Goal: Task Accomplishment & Management: Manage account settings

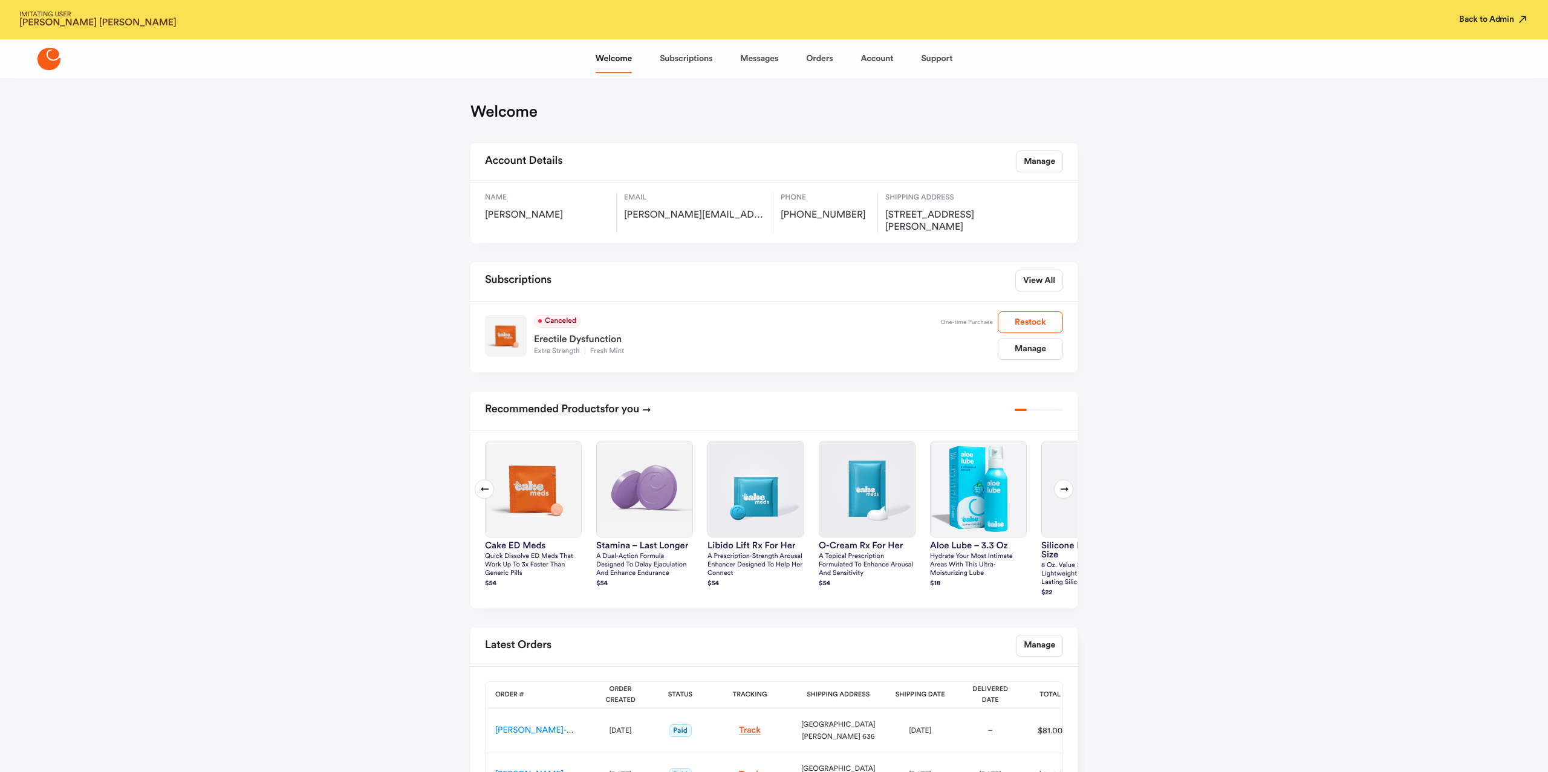
click at [1489, 19] on button "Back to Admin" at bounding box center [1494, 19] width 70 height 12
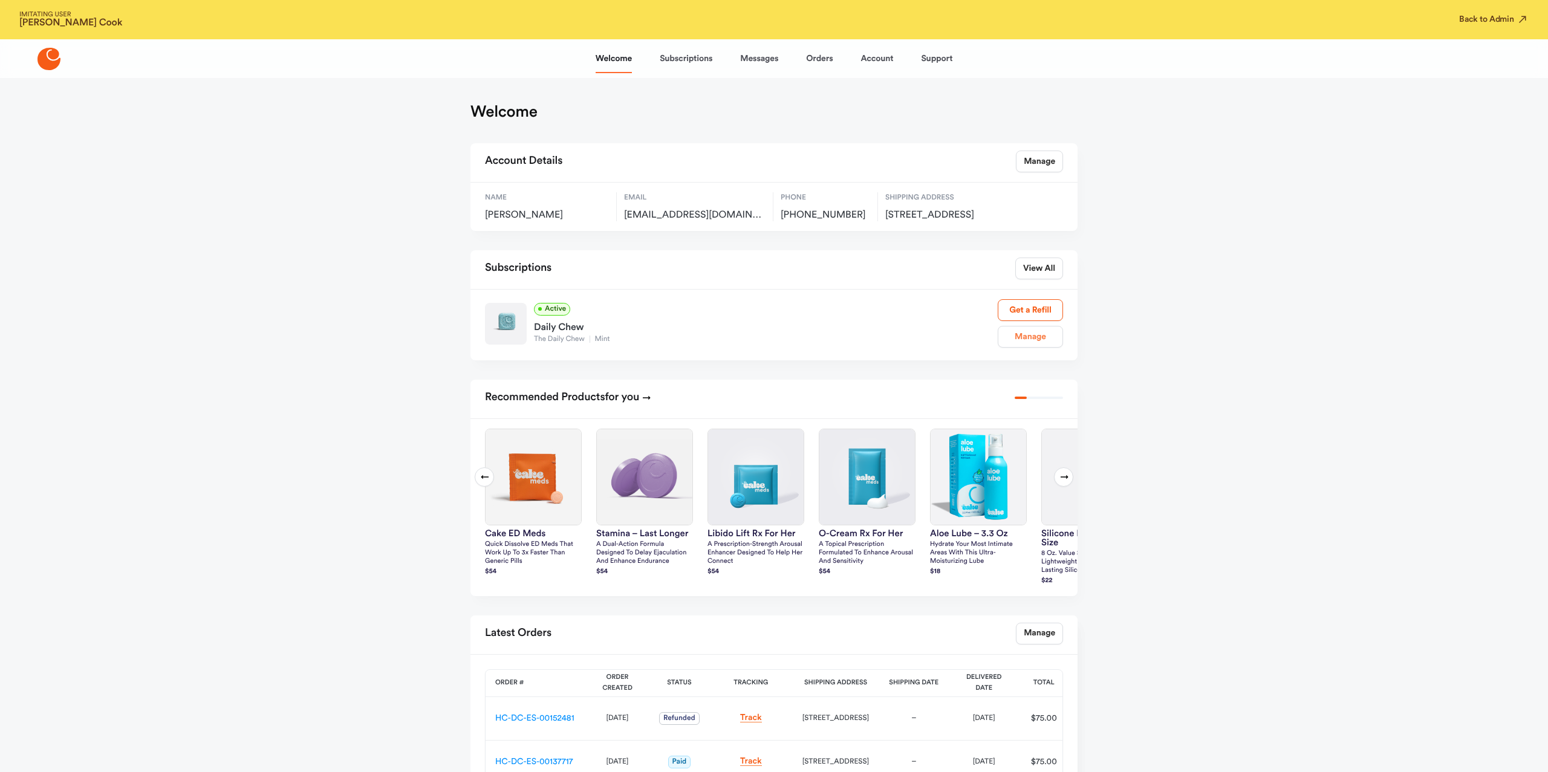
click at [1033, 346] on link "Manage" at bounding box center [1030, 337] width 65 height 22
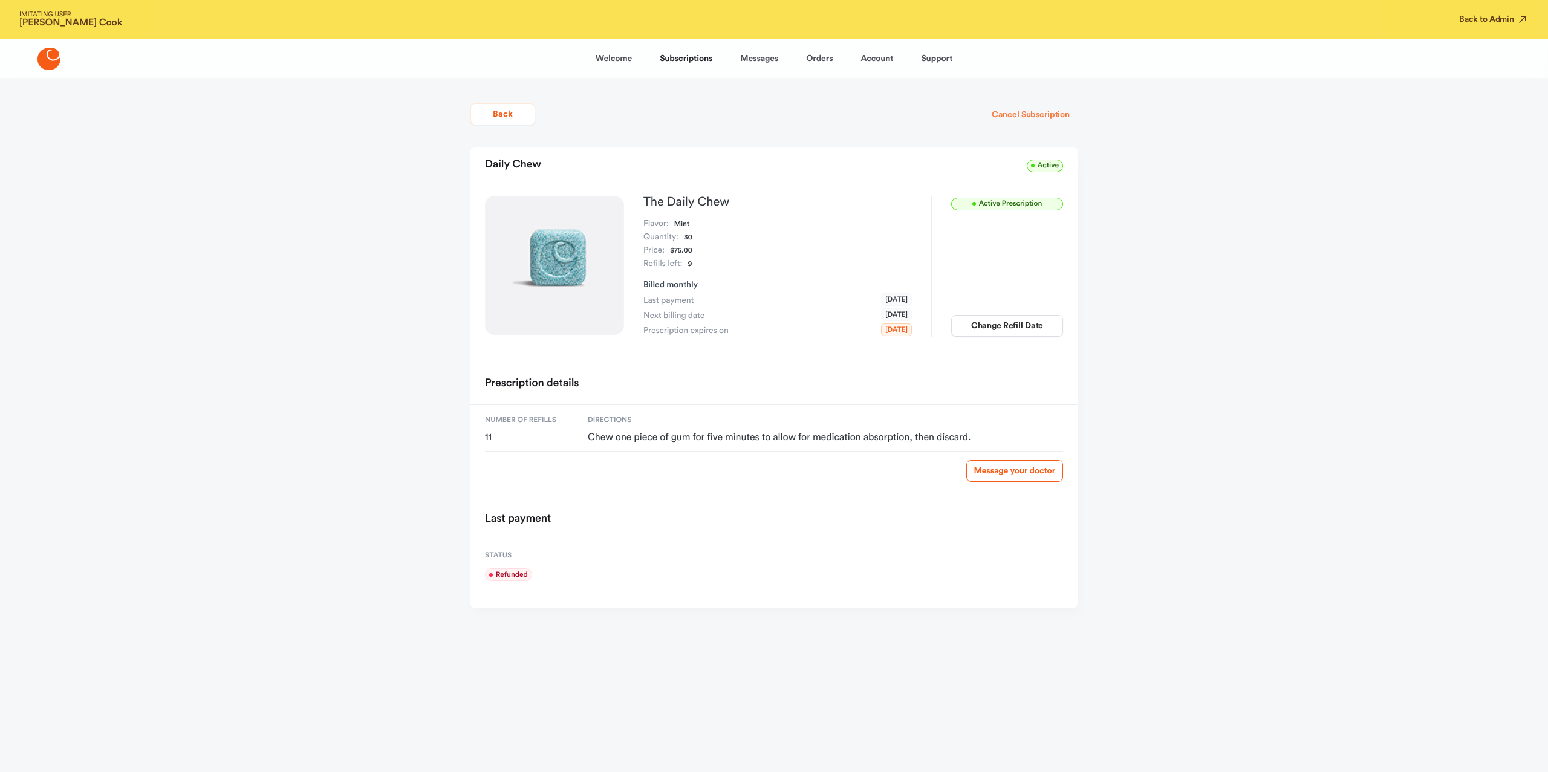
click at [1043, 119] on button "Cancel Subscription" at bounding box center [1031, 115] width 94 height 22
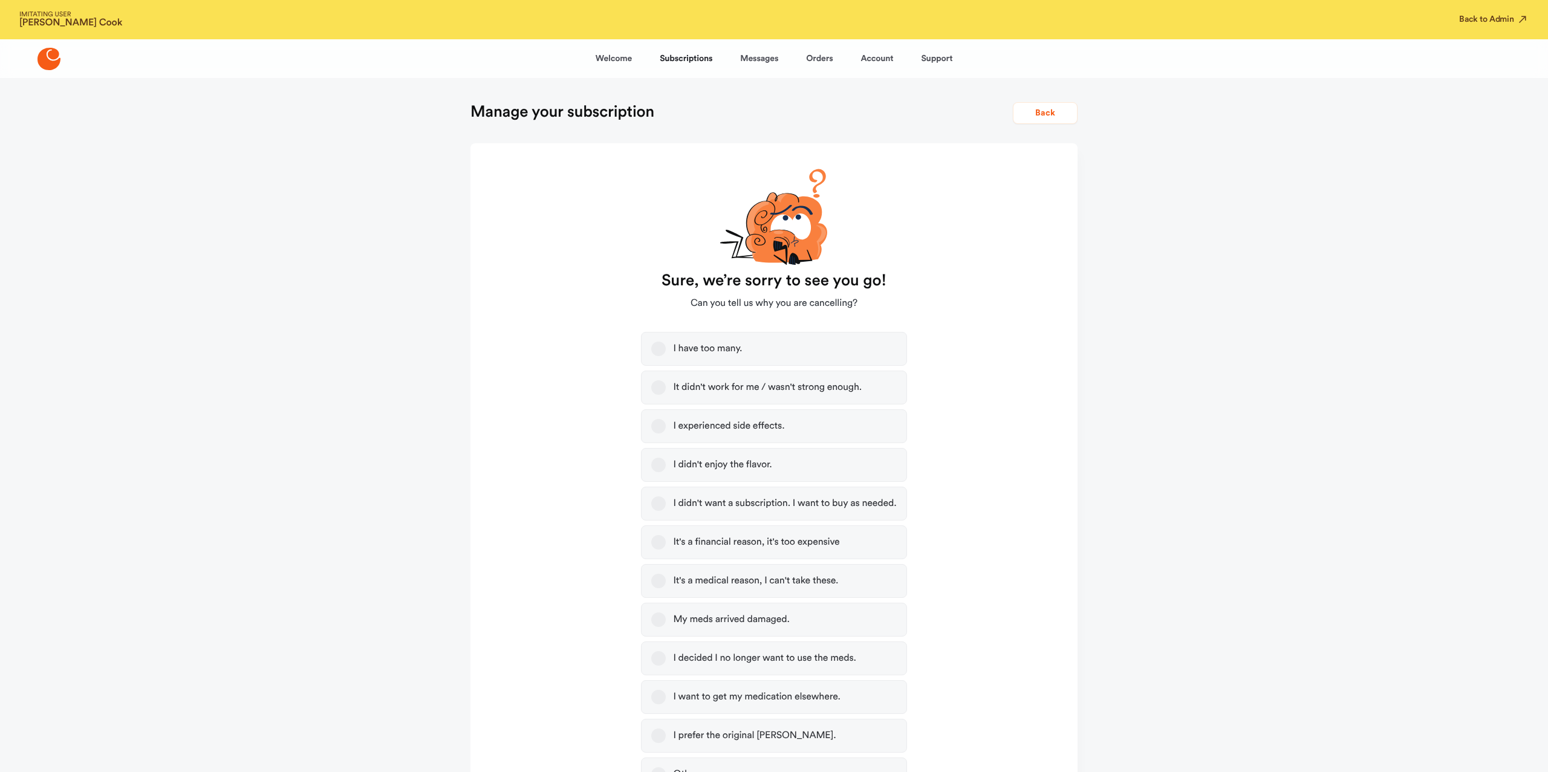
click at [769, 499] on div "I didn't want a subscription. I want to buy as needed." at bounding box center [784, 504] width 223 height 12
click at [666, 499] on button "I didn't want a subscription. I want to buy as needed." at bounding box center [658, 503] width 15 height 15
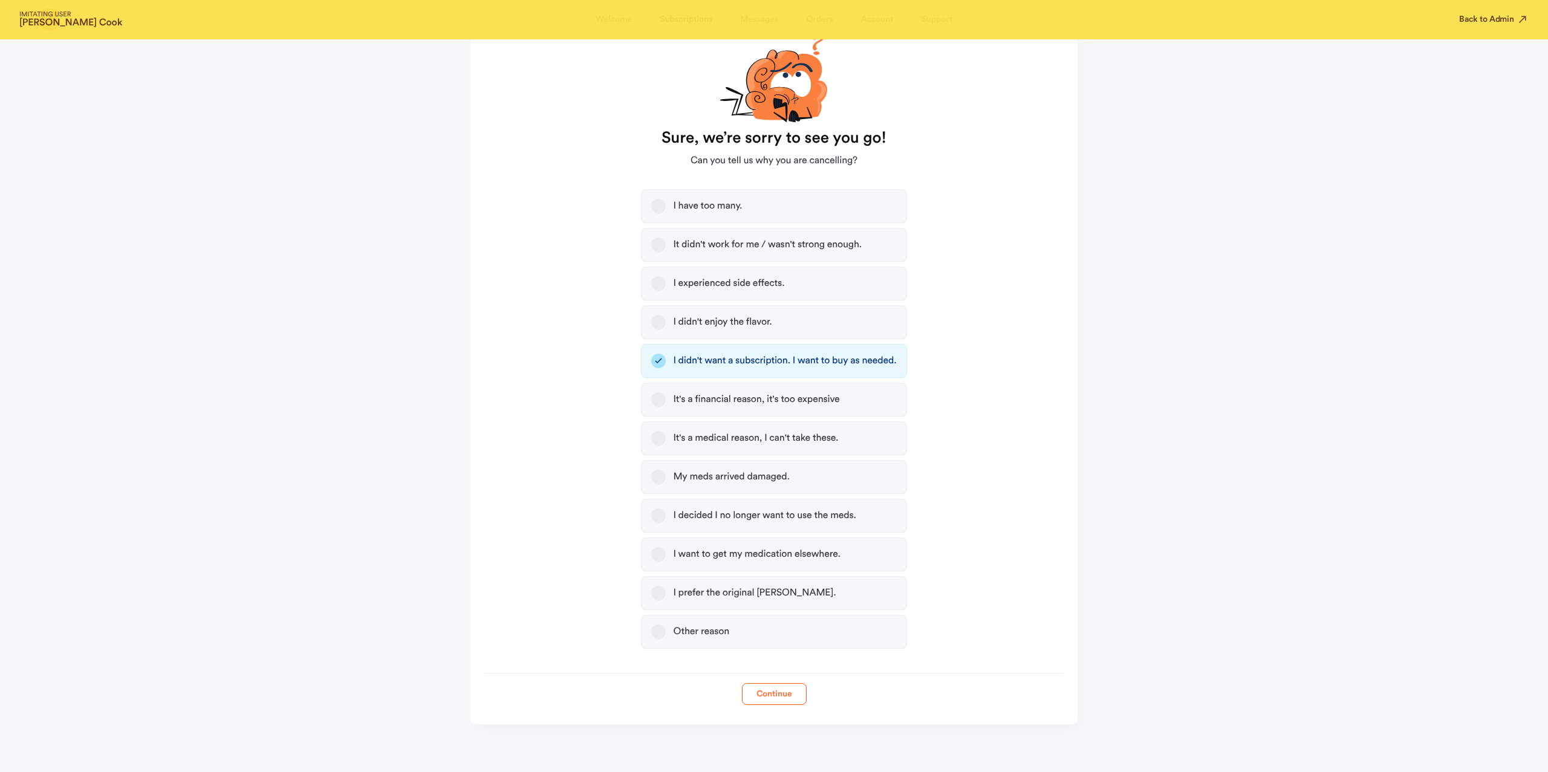
click at [742, 698] on button "Continue" at bounding box center [774, 694] width 65 height 22
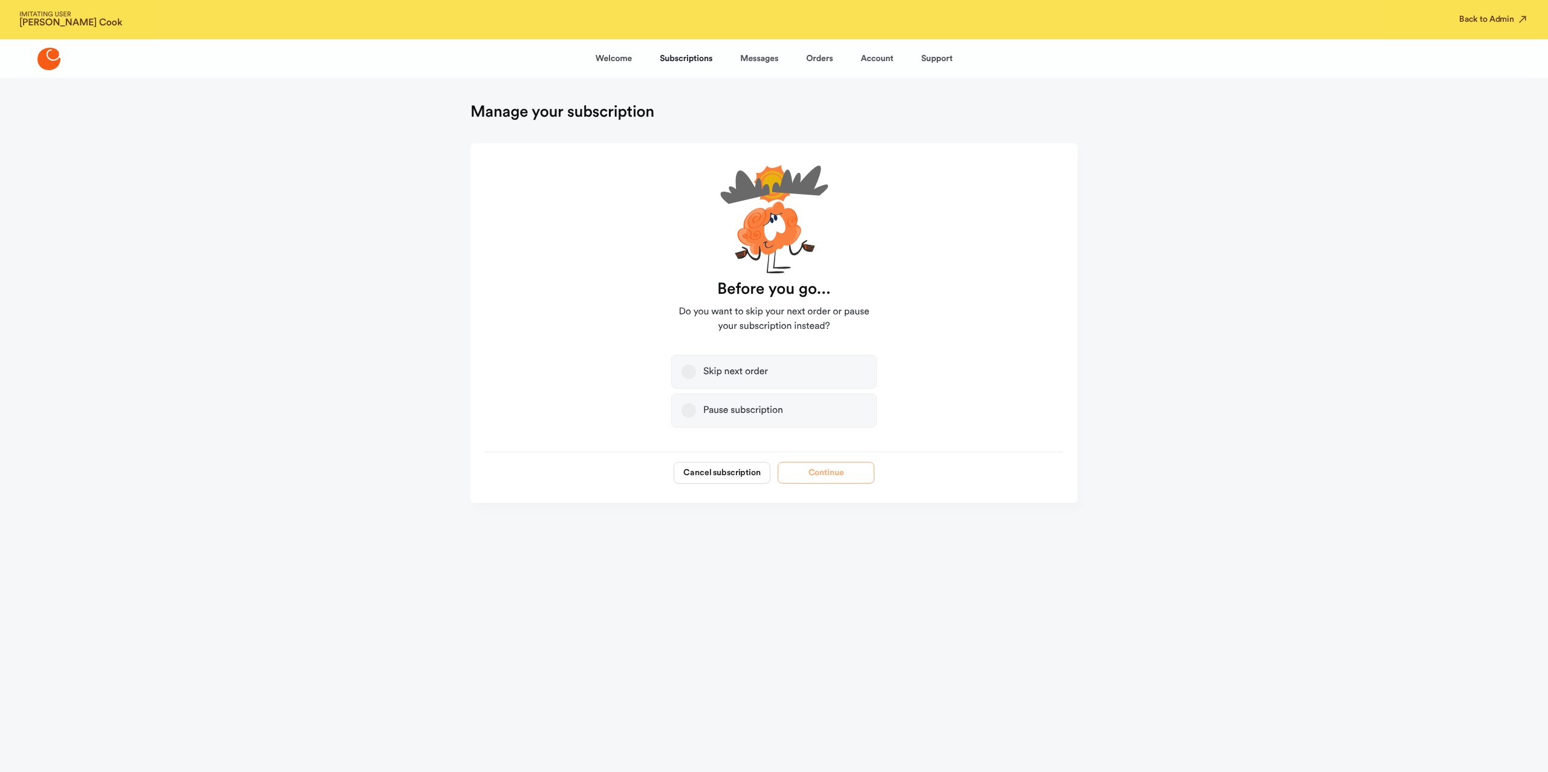
scroll to position [0, 0]
click at [750, 480] on button "Cancel subscription" at bounding box center [722, 473] width 97 height 22
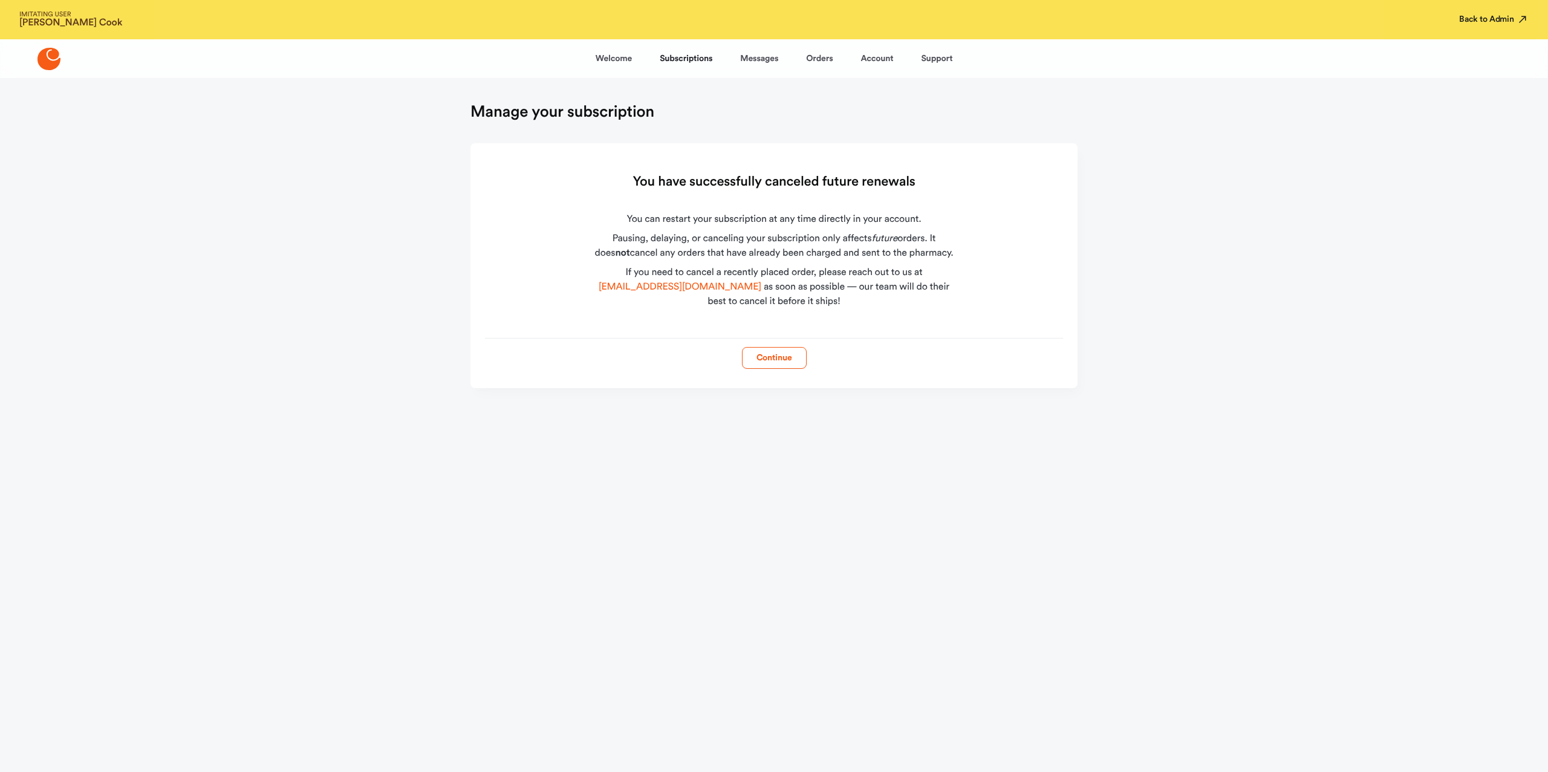
click at [1499, 22] on button "Back to Admin" at bounding box center [1494, 19] width 70 height 12
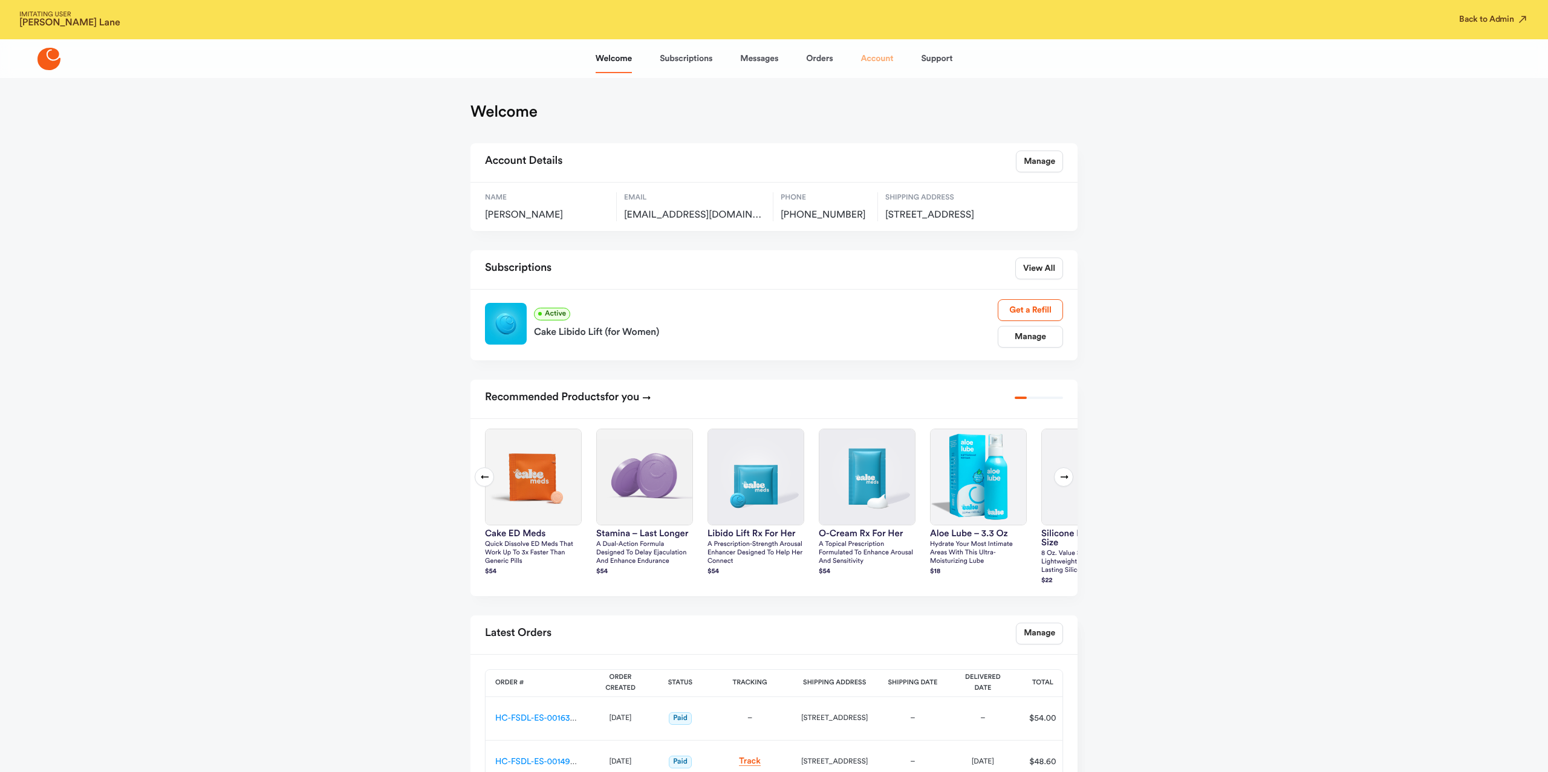
click at [877, 65] on link "Account" at bounding box center [877, 58] width 33 height 29
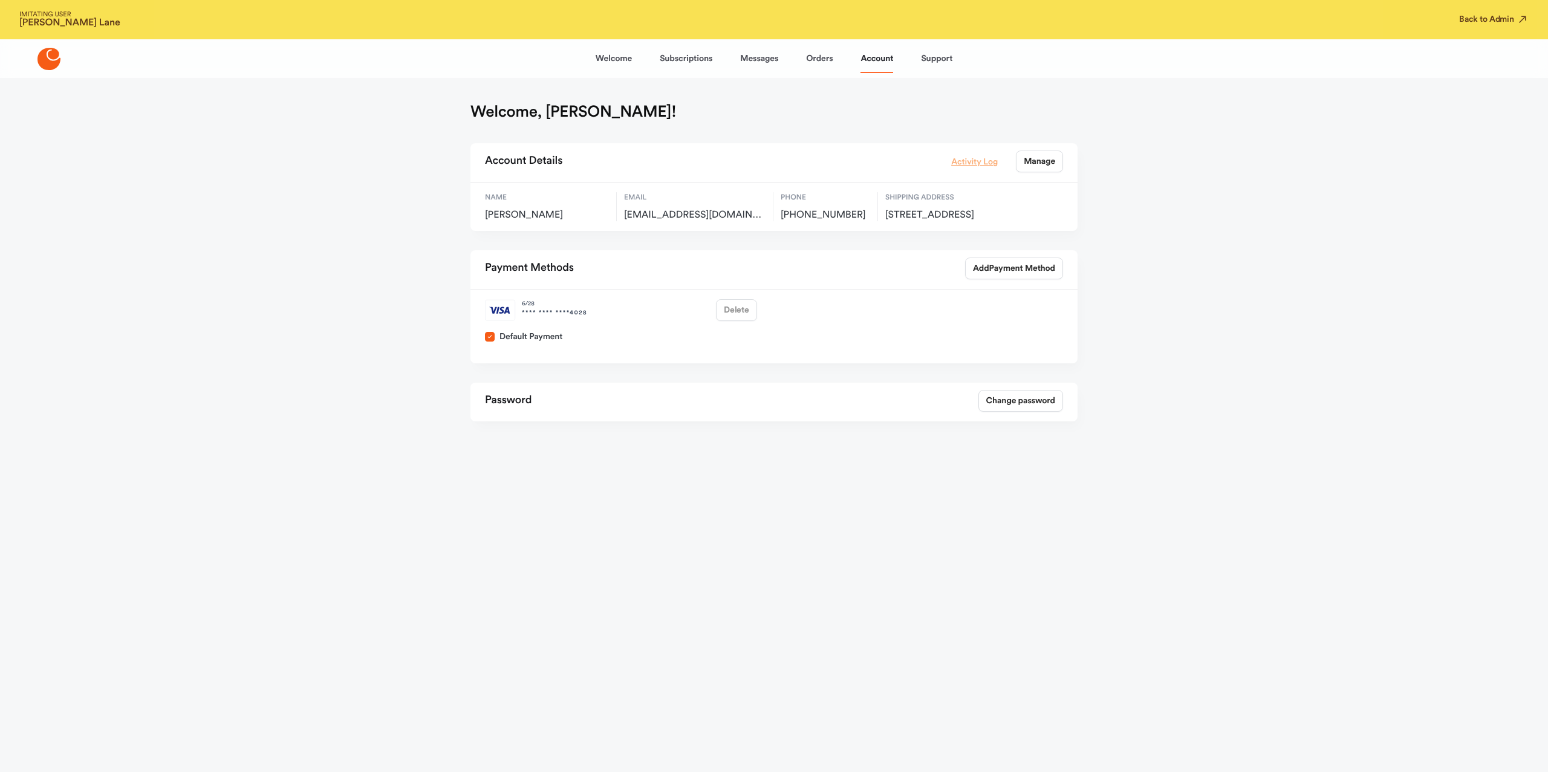
click at [983, 166] on link "Activity Log" at bounding box center [974, 161] width 47 height 13
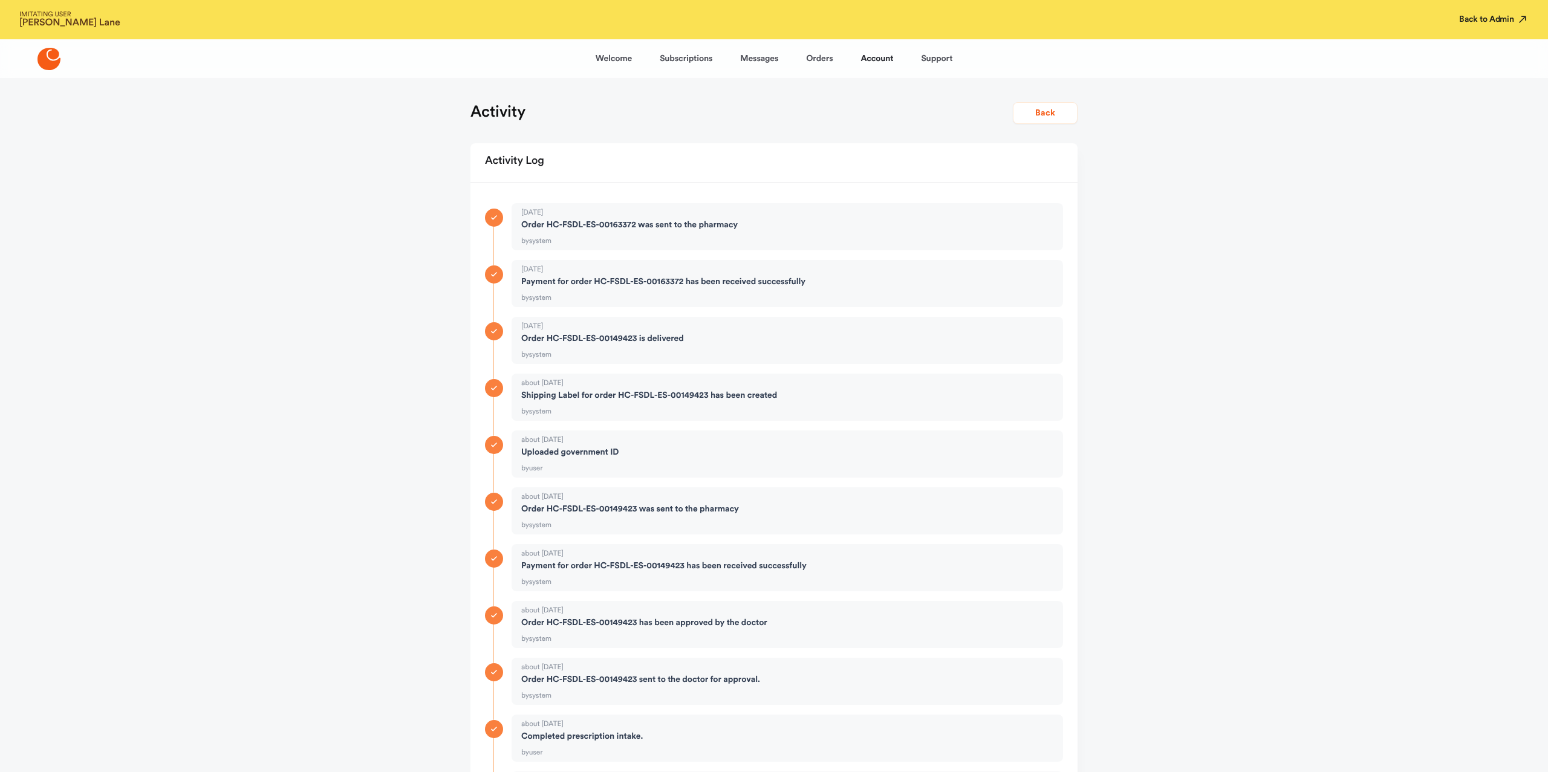
click at [1483, 22] on button "Back to Admin" at bounding box center [1494, 19] width 70 height 12
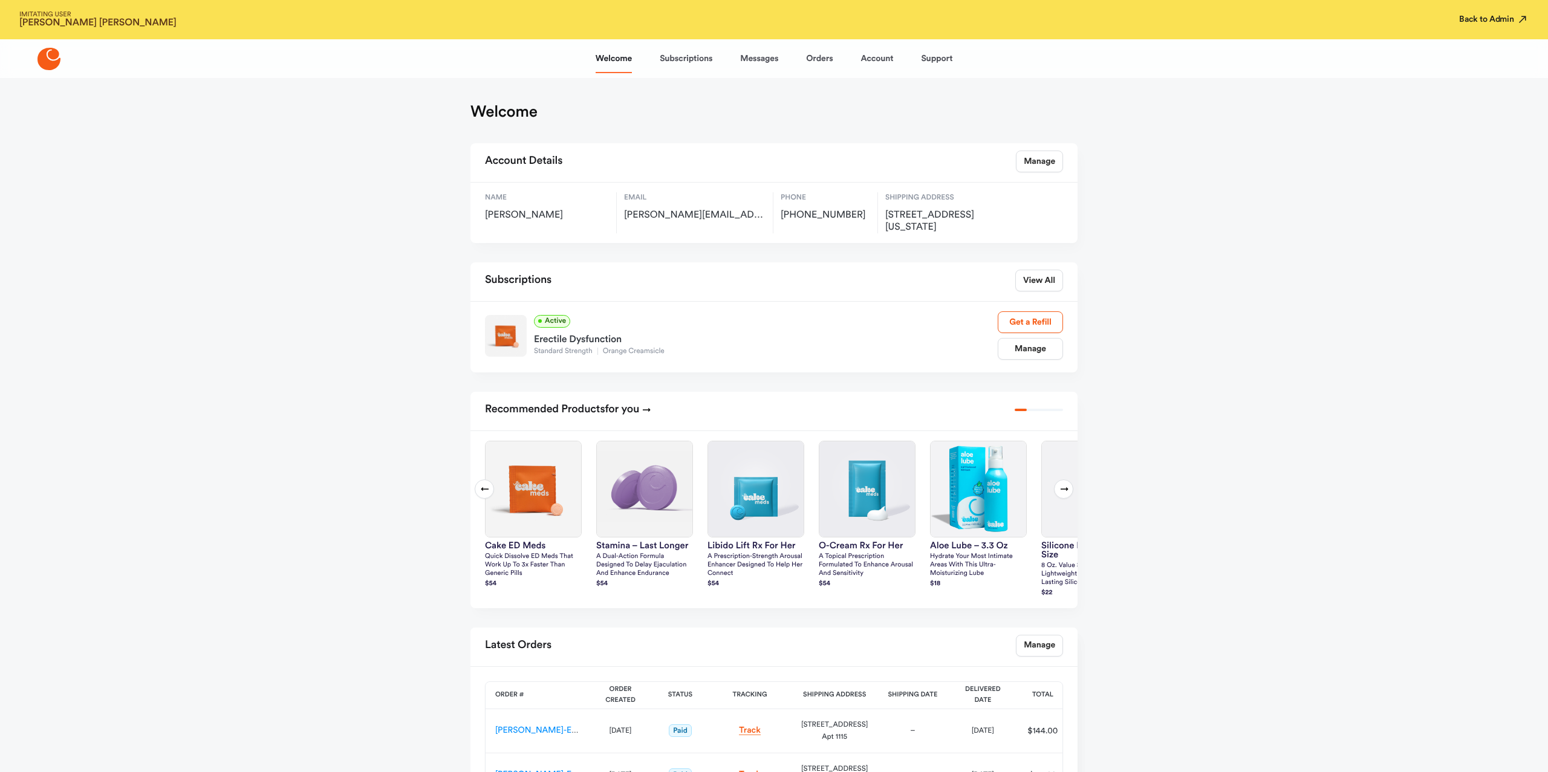
click at [1509, 22] on button "Back to Admin" at bounding box center [1494, 19] width 70 height 12
click at [1045, 161] on link "Manage" at bounding box center [1039, 162] width 47 height 22
select select "**"
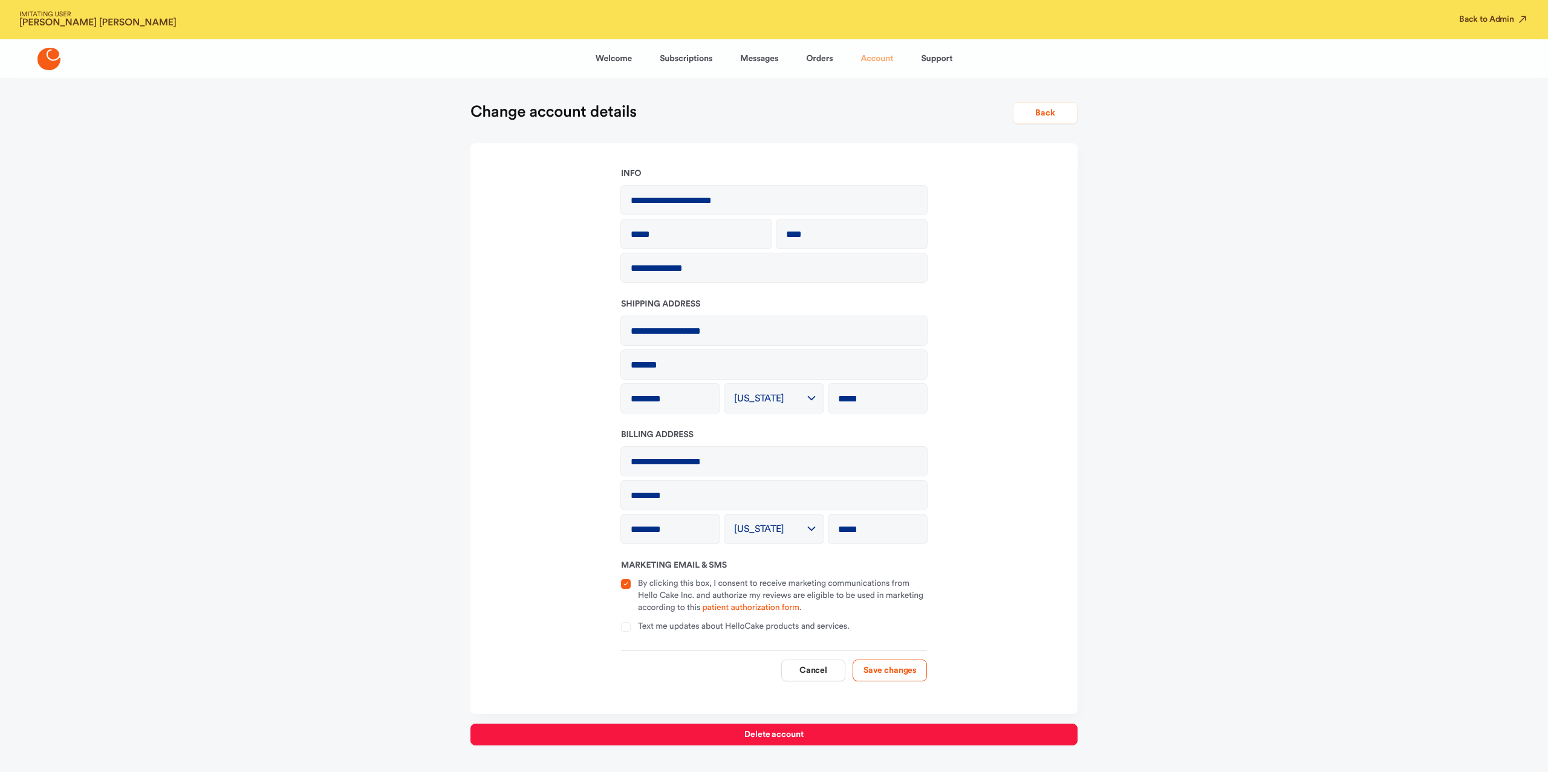
click at [884, 54] on link "Account" at bounding box center [877, 58] width 33 height 29
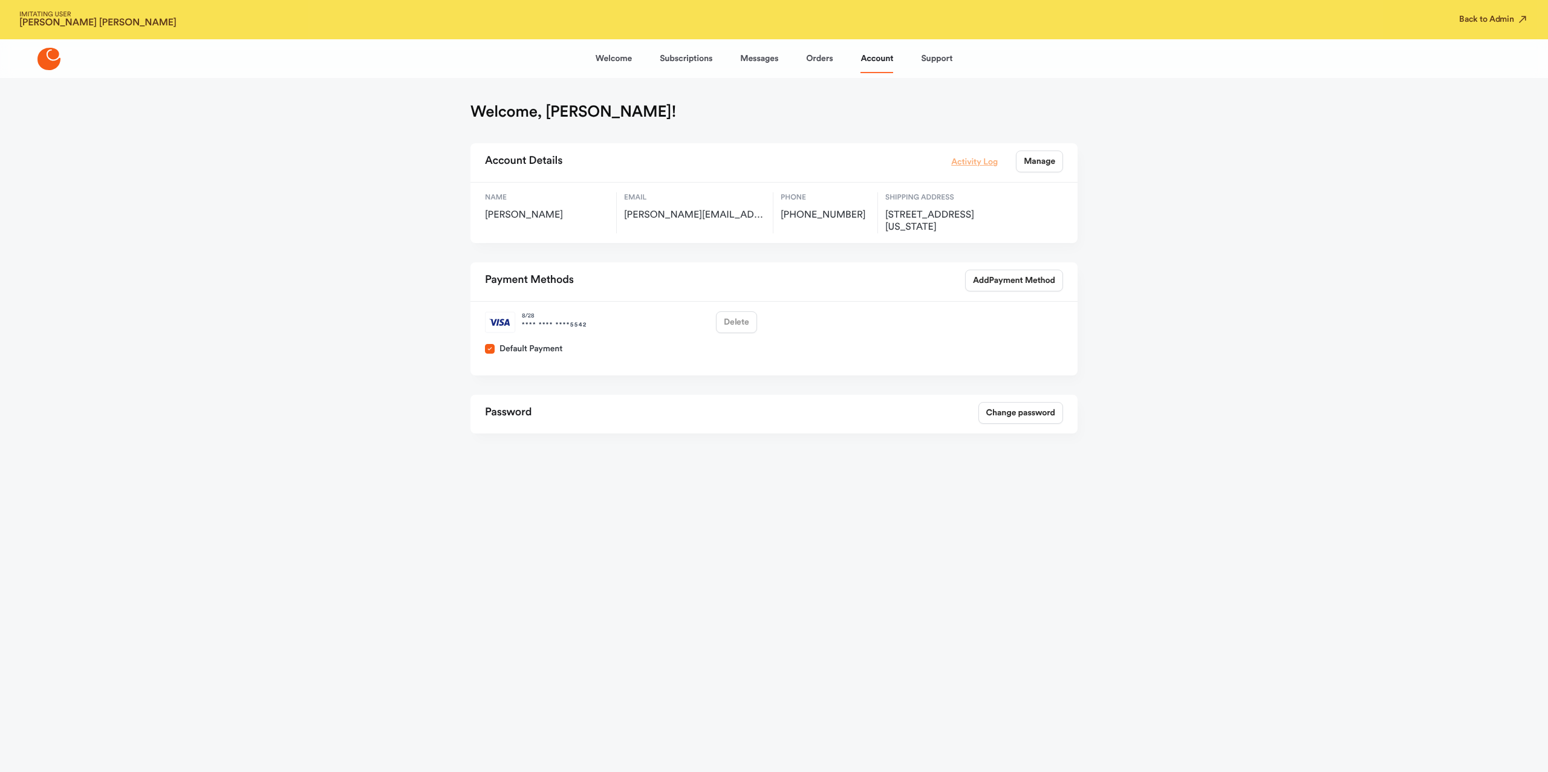
click at [961, 161] on link "Activity Log" at bounding box center [974, 161] width 47 height 13
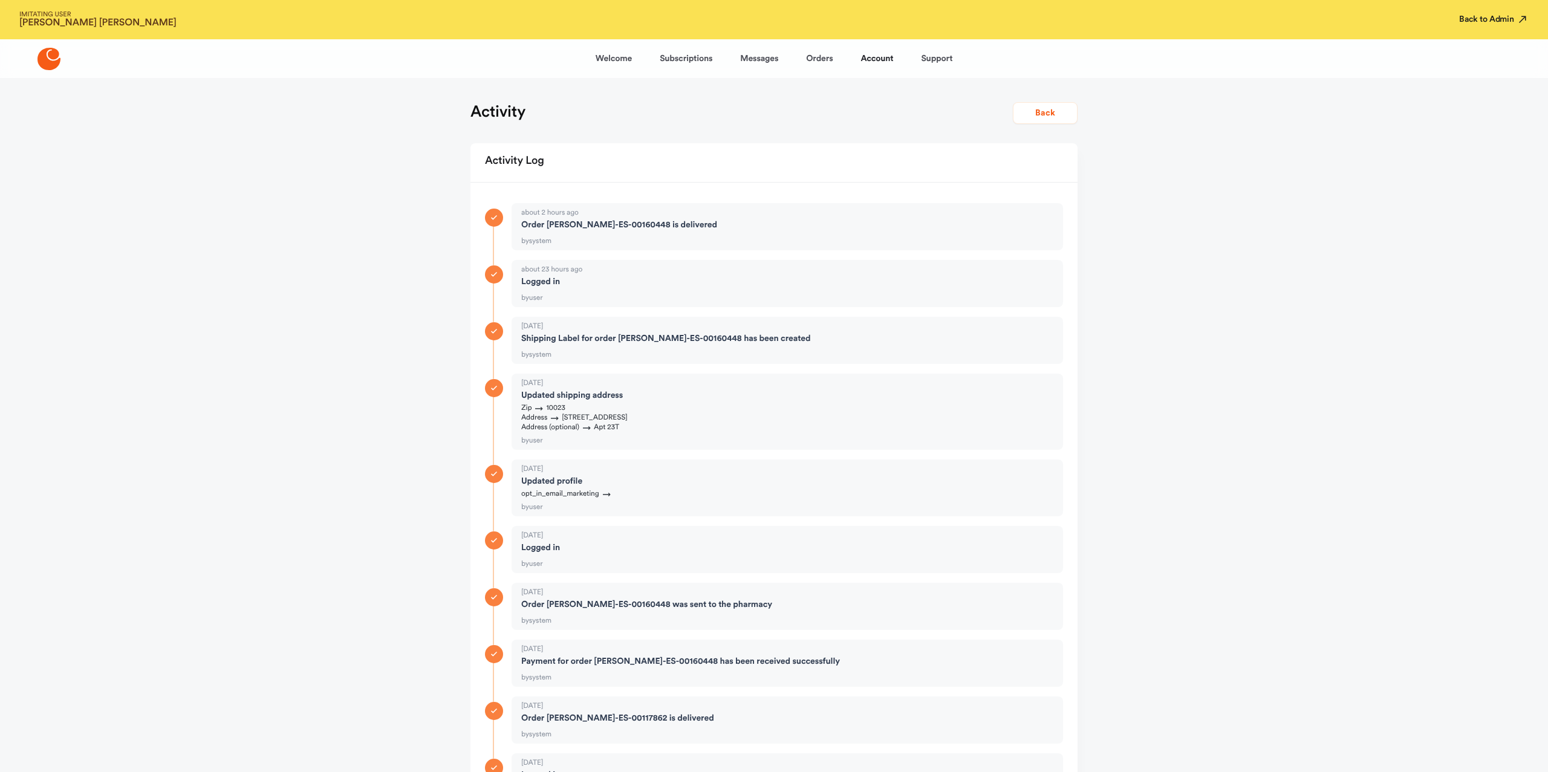
click at [1497, 18] on button "Back to Admin" at bounding box center [1494, 19] width 70 height 12
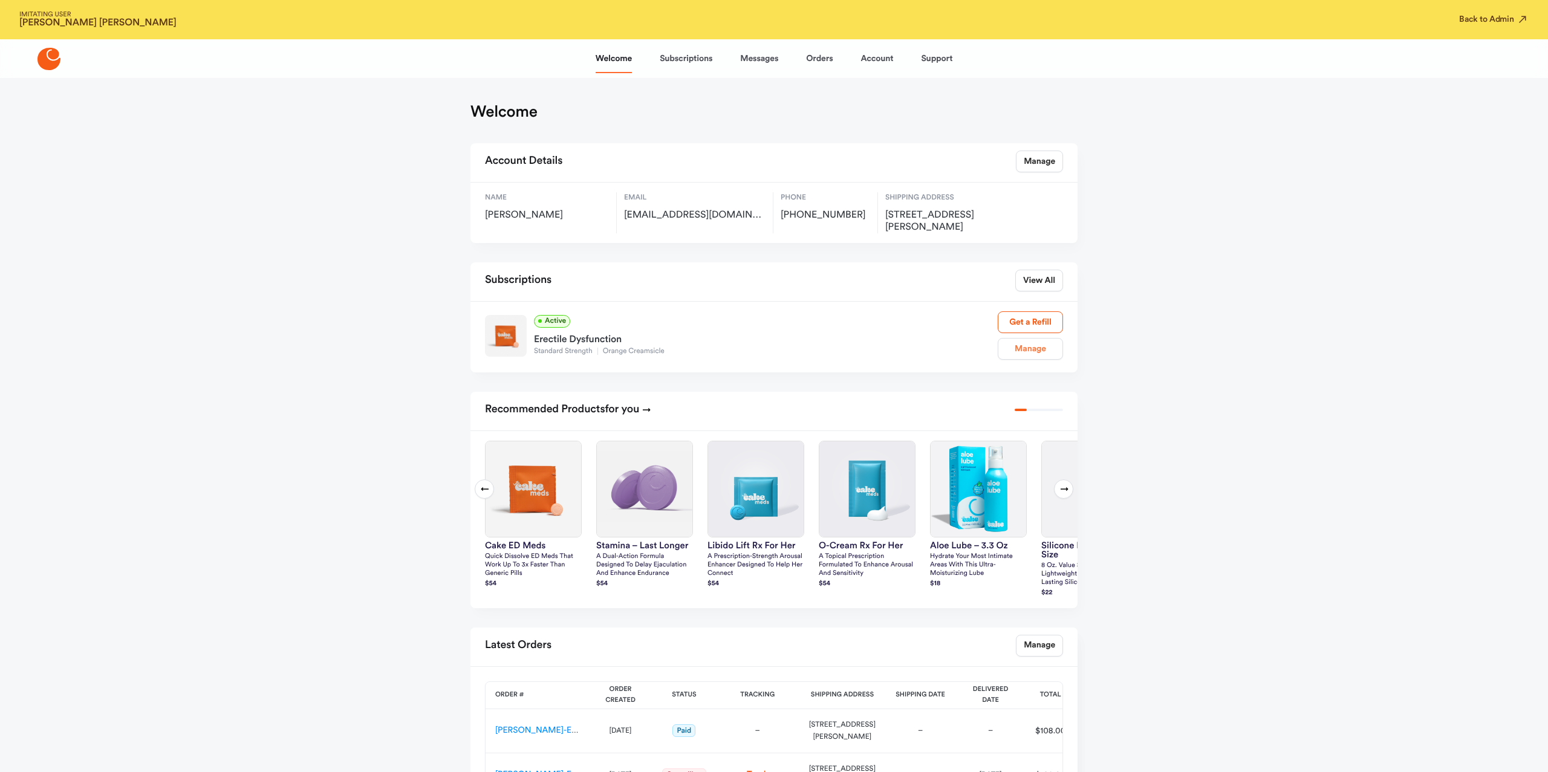
click at [1026, 338] on link "Manage" at bounding box center [1030, 349] width 65 height 22
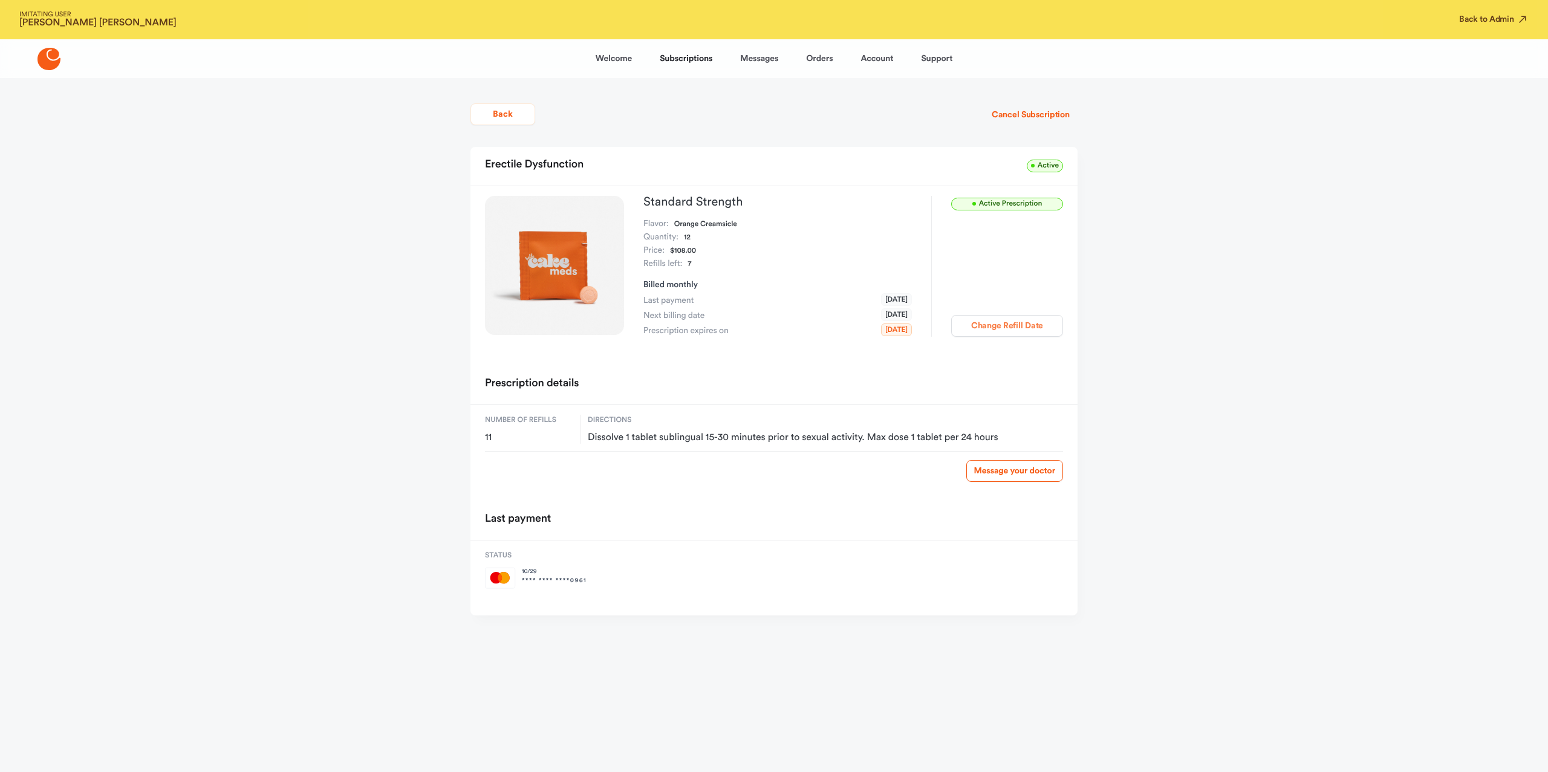
click at [989, 325] on button "Change Refill Date" at bounding box center [1007, 326] width 112 height 22
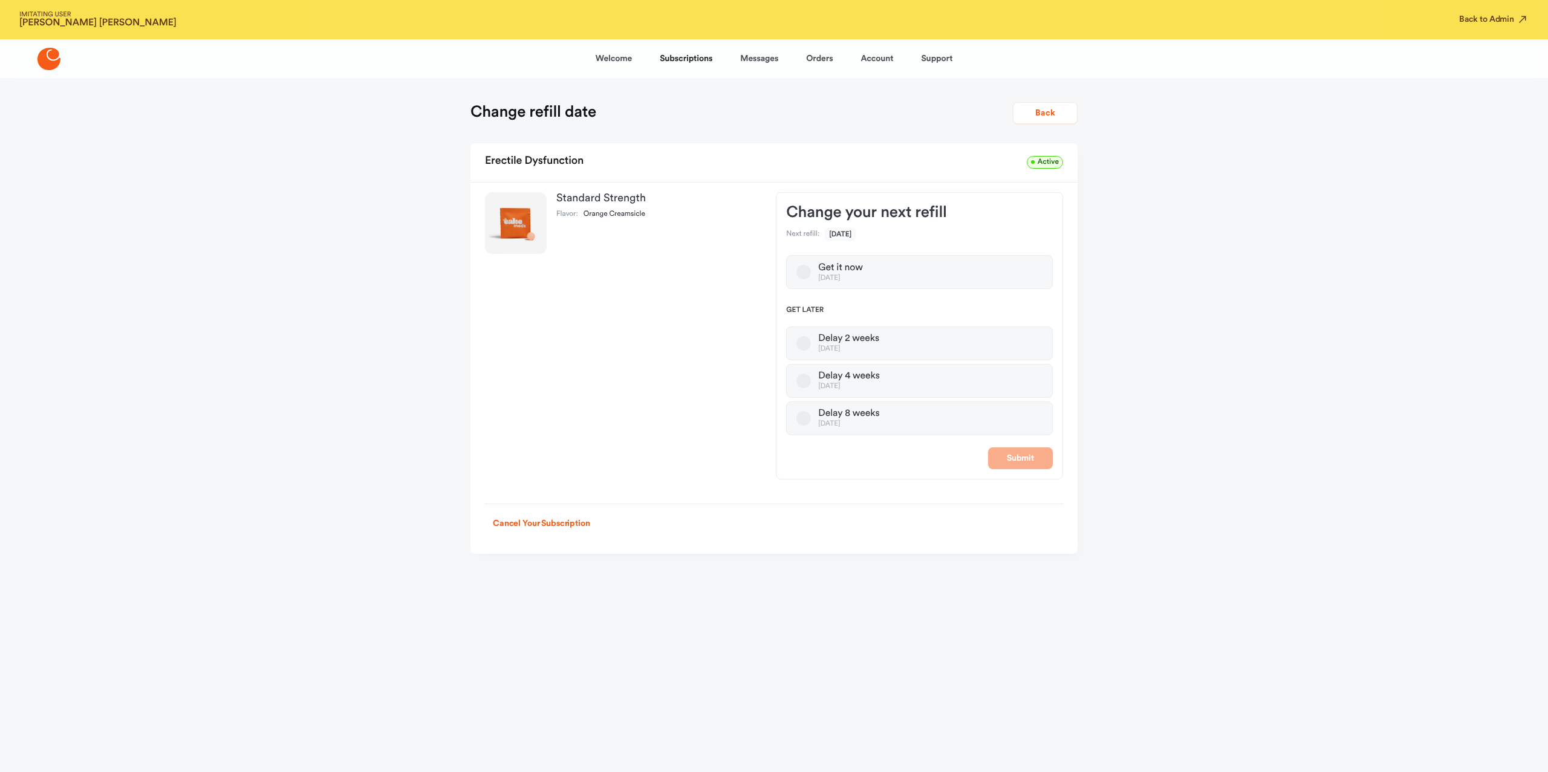
click at [899, 417] on label "Delay 8 weeks Jan 08, 2026" at bounding box center [919, 419] width 267 height 34
click at [811, 417] on button "Delay 8 weeks Jan 08, 2026" at bounding box center [803, 418] width 15 height 15
click at [1009, 456] on button "Submit" at bounding box center [1020, 459] width 65 height 22
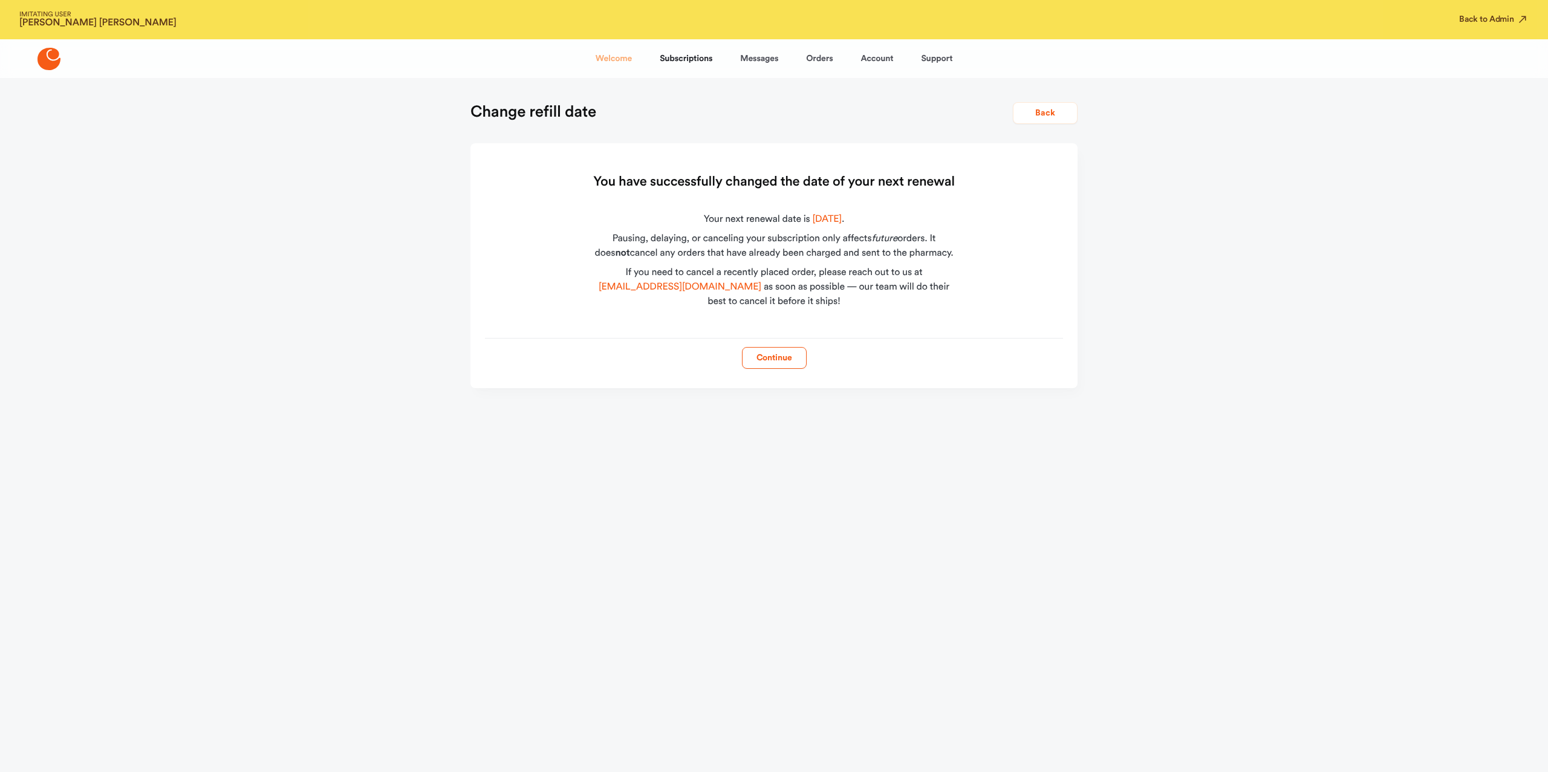
click at [631, 51] on link "Welcome" at bounding box center [614, 58] width 36 height 29
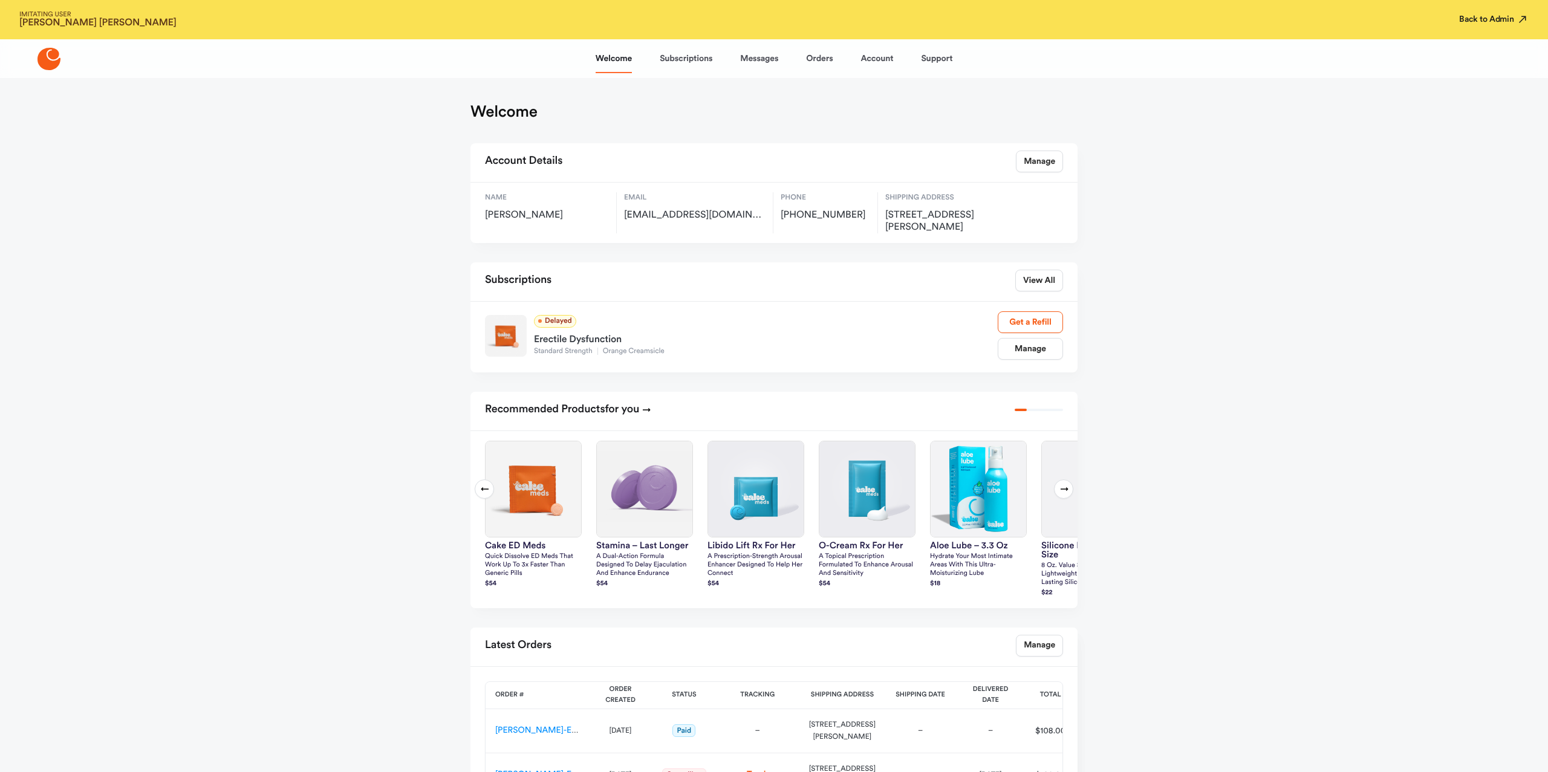
click at [1479, 22] on button "Back to Admin" at bounding box center [1494, 19] width 70 height 12
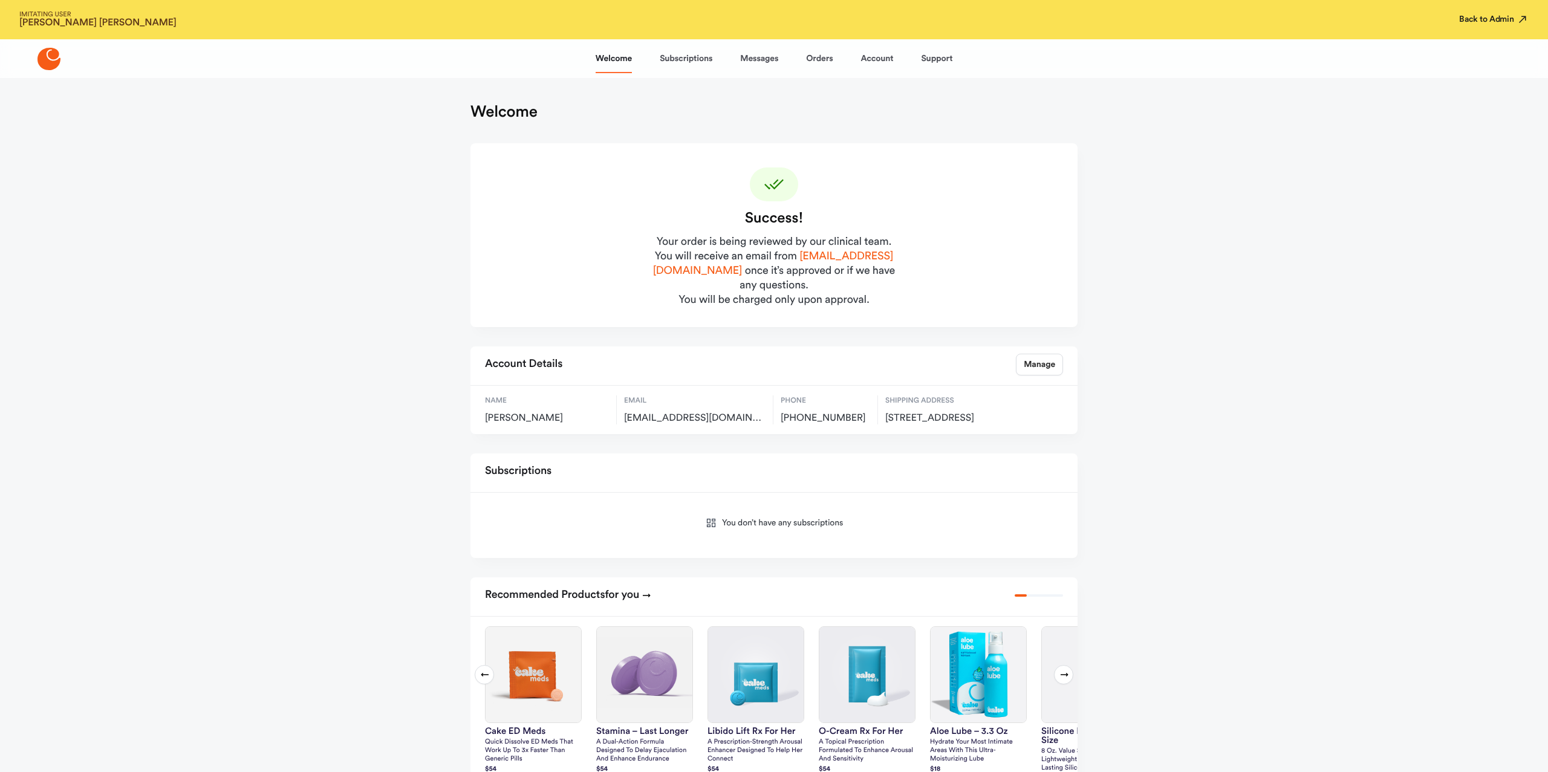
click at [1476, 20] on button "Back to Admin" at bounding box center [1494, 19] width 70 height 12
